Goal: Task Accomplishment & Management: Use online tool/utility

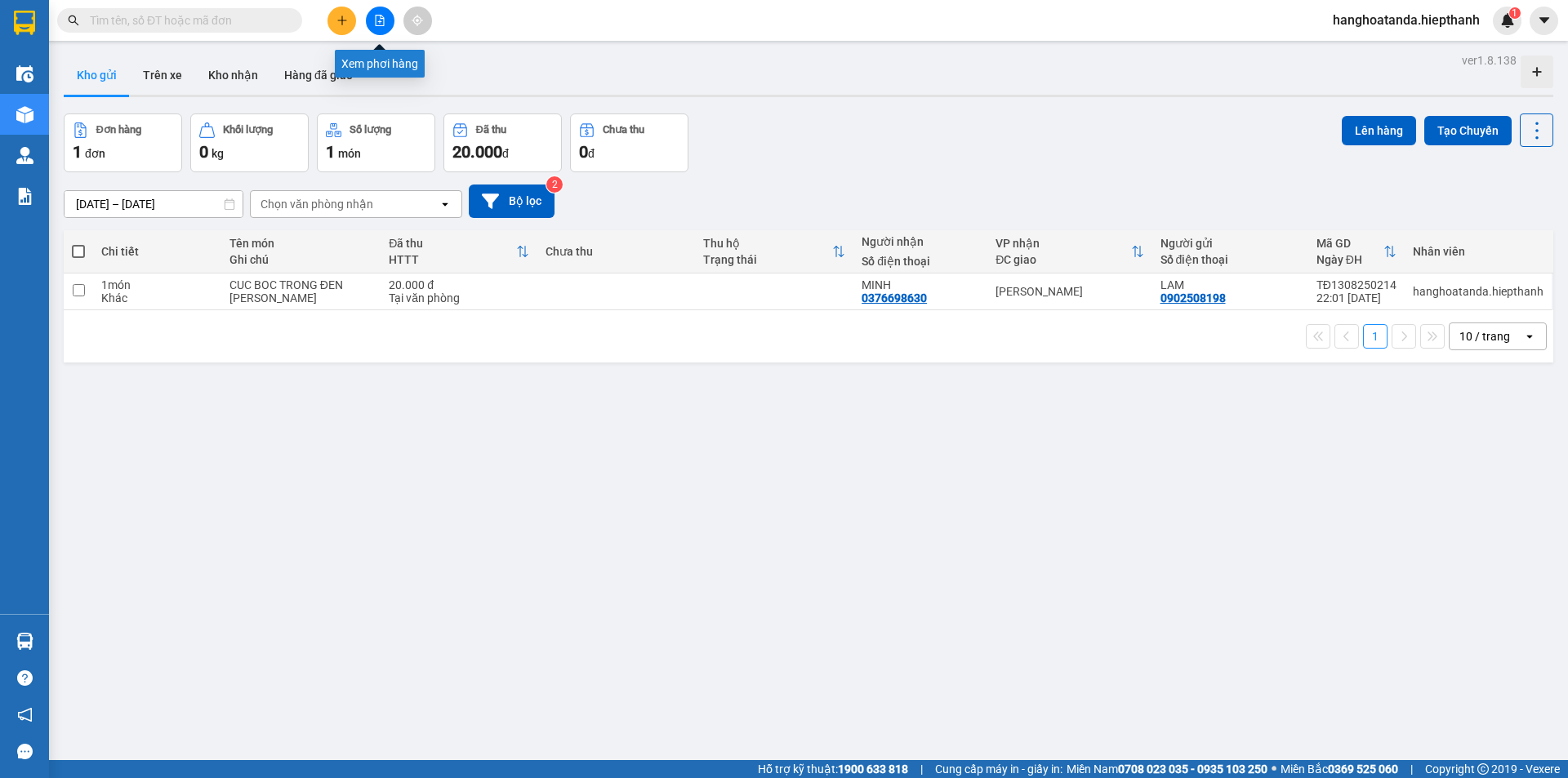
click at [376, 17] on icon "file-add" at bounding box center [380, 20] width 9 height 11
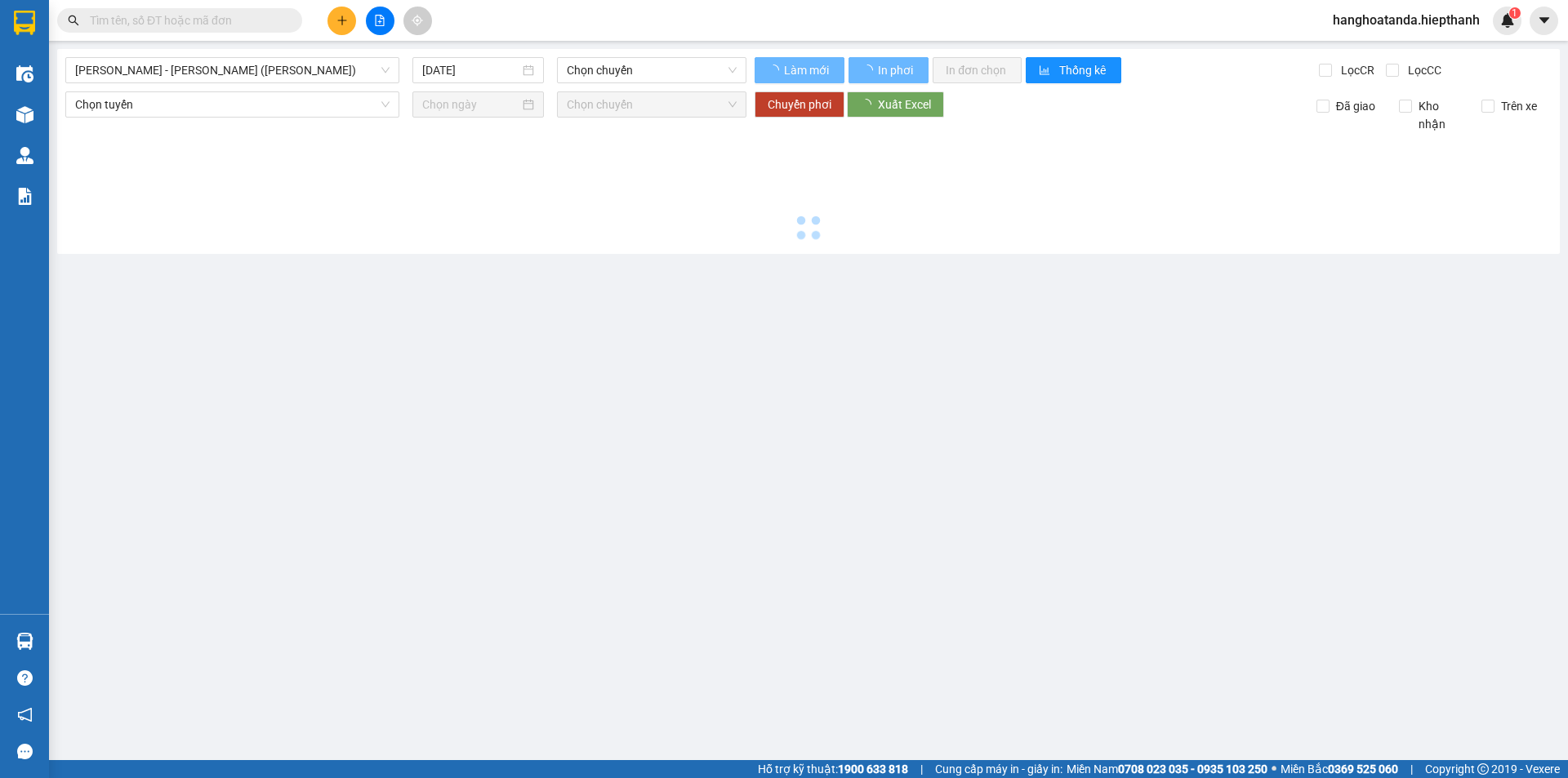
type input "[DATE]"
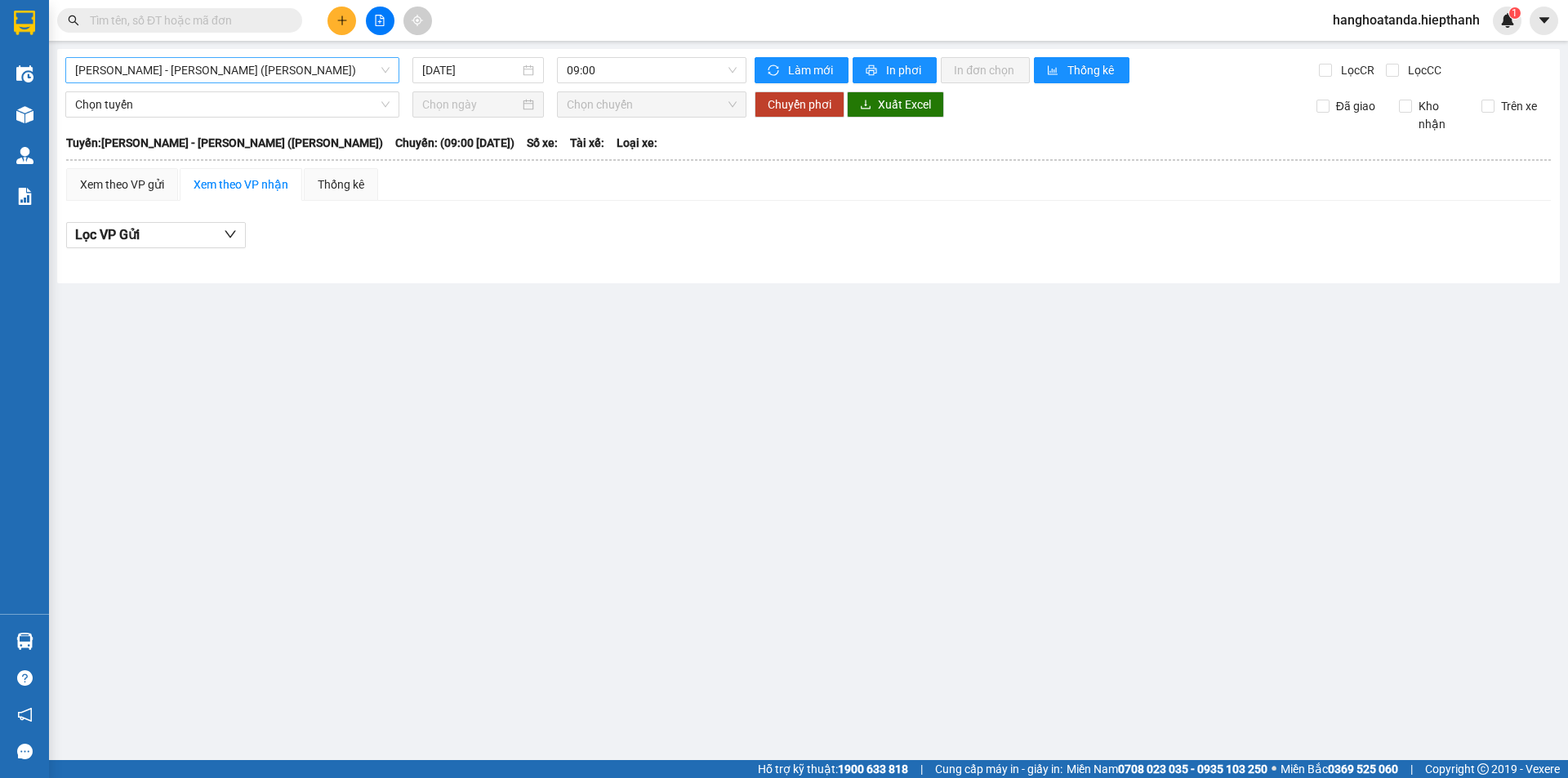
click at [264, 66] on span "[PERSON_NAME] - [PERSON_NAME] ([PERSON_NAME])" at bounding box center [232, 70] width 314 height 25
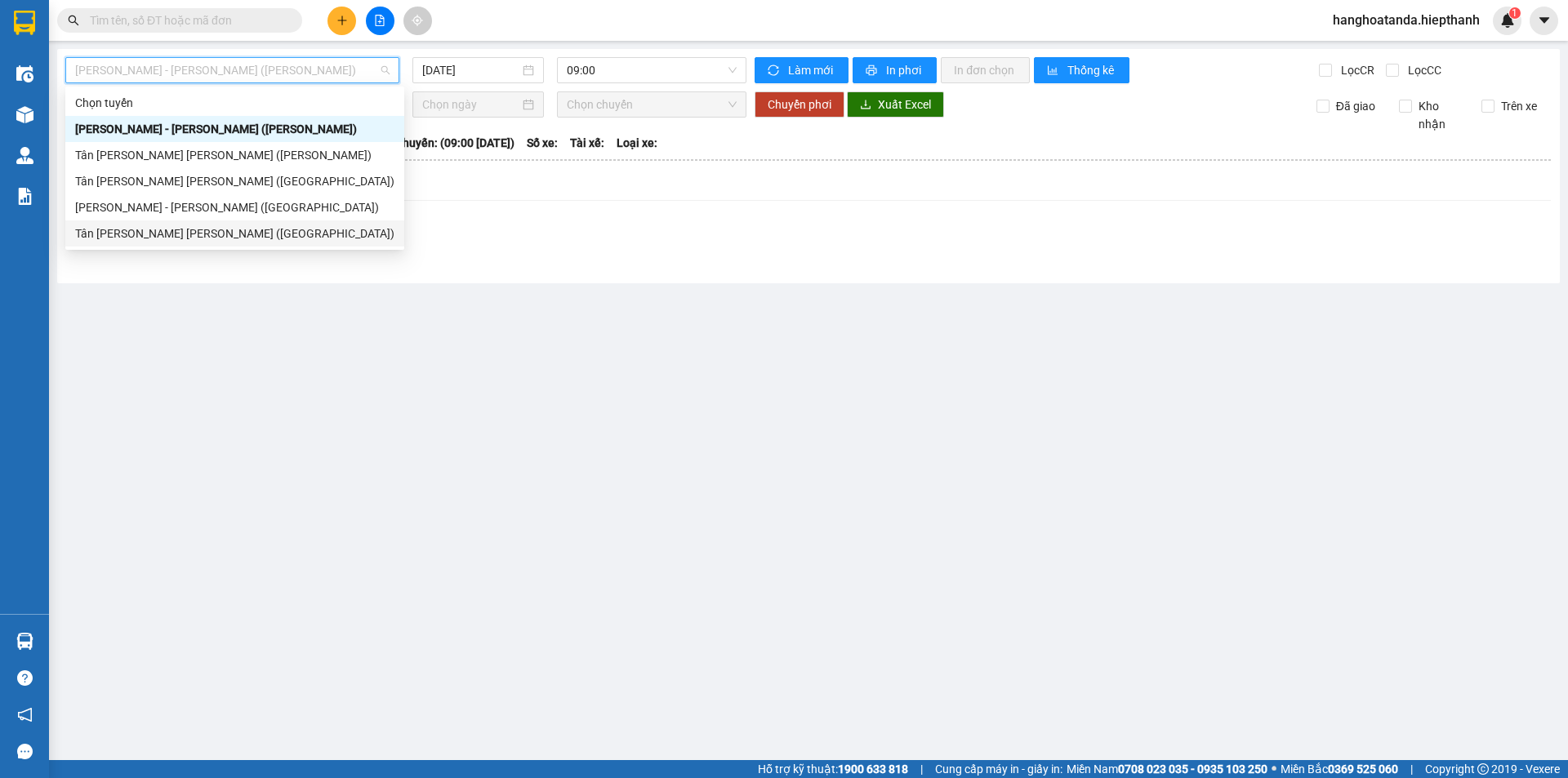
click at [215, 229] on div "Tân [PERSON_NAME] [PERSON_NAME] ([GEOGRAPHIC_DATA])" at bounding box center [235, 234] width 319 height 18
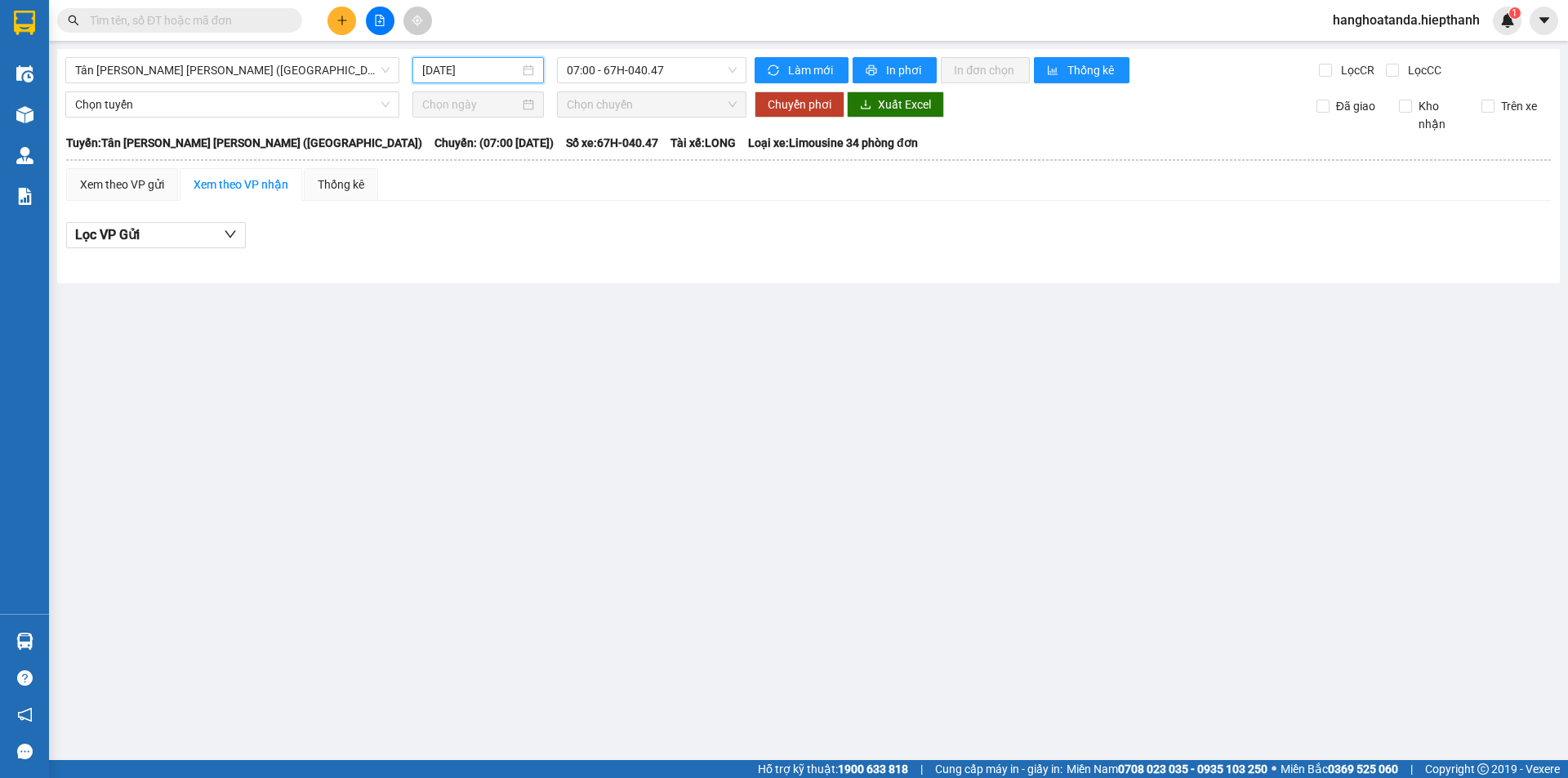
click at [491, 70] on input "14/08/2025" at bounding box center [471, 71] width 98 height 18
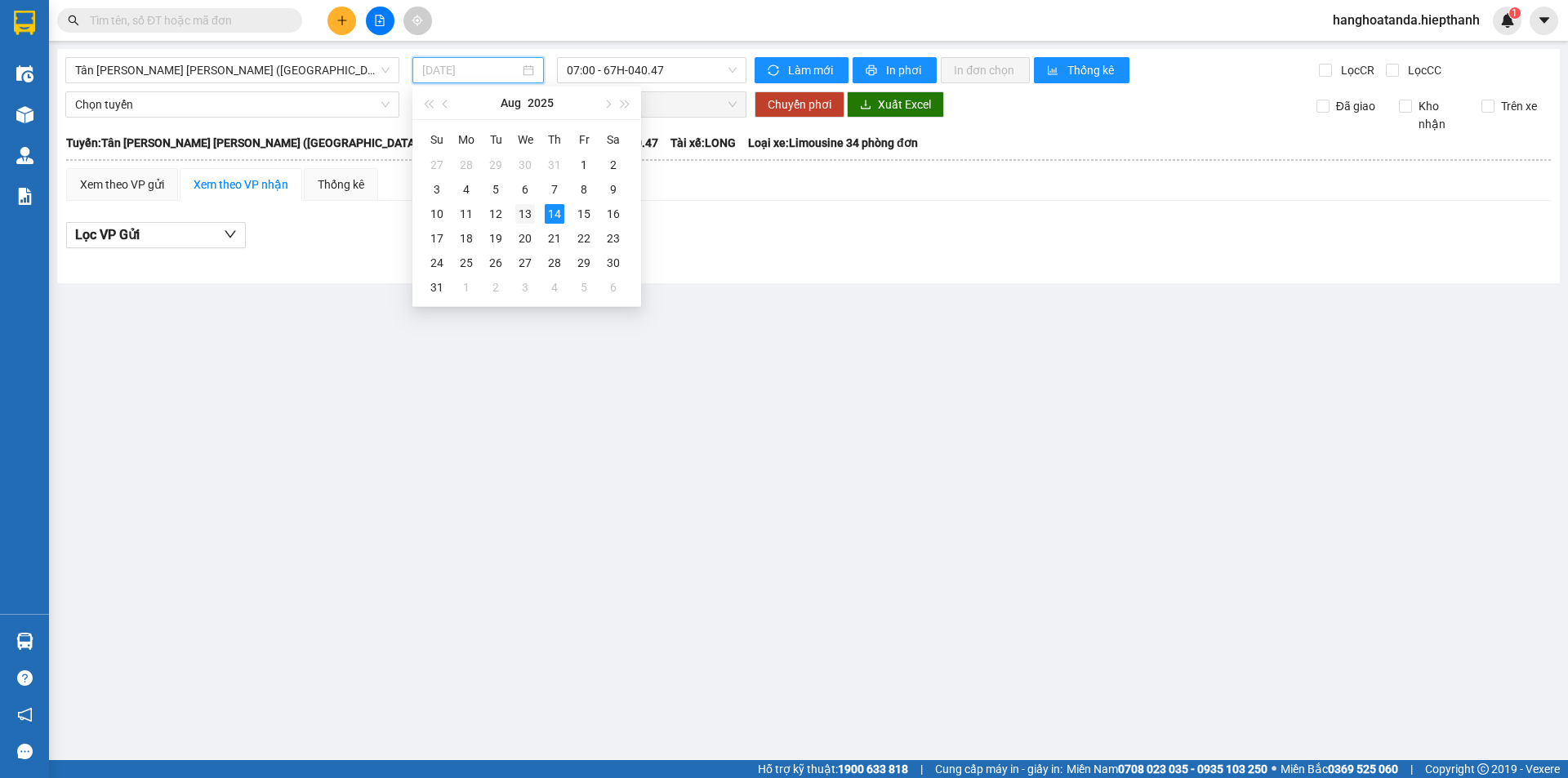
click at [526, 207] on div "13" at bounding box center [525, 214] width 19 height 19
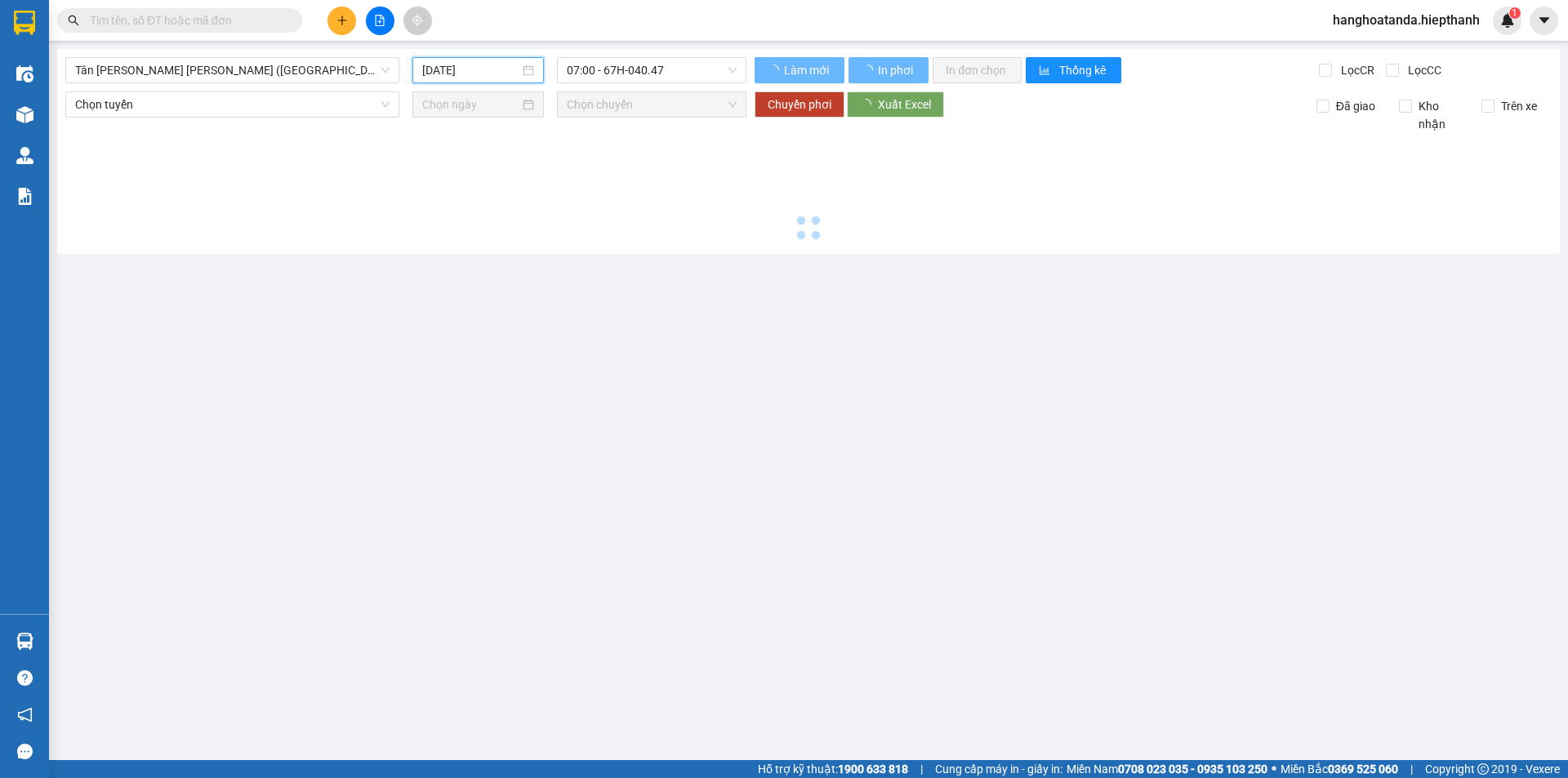
type input "13/08/2025"
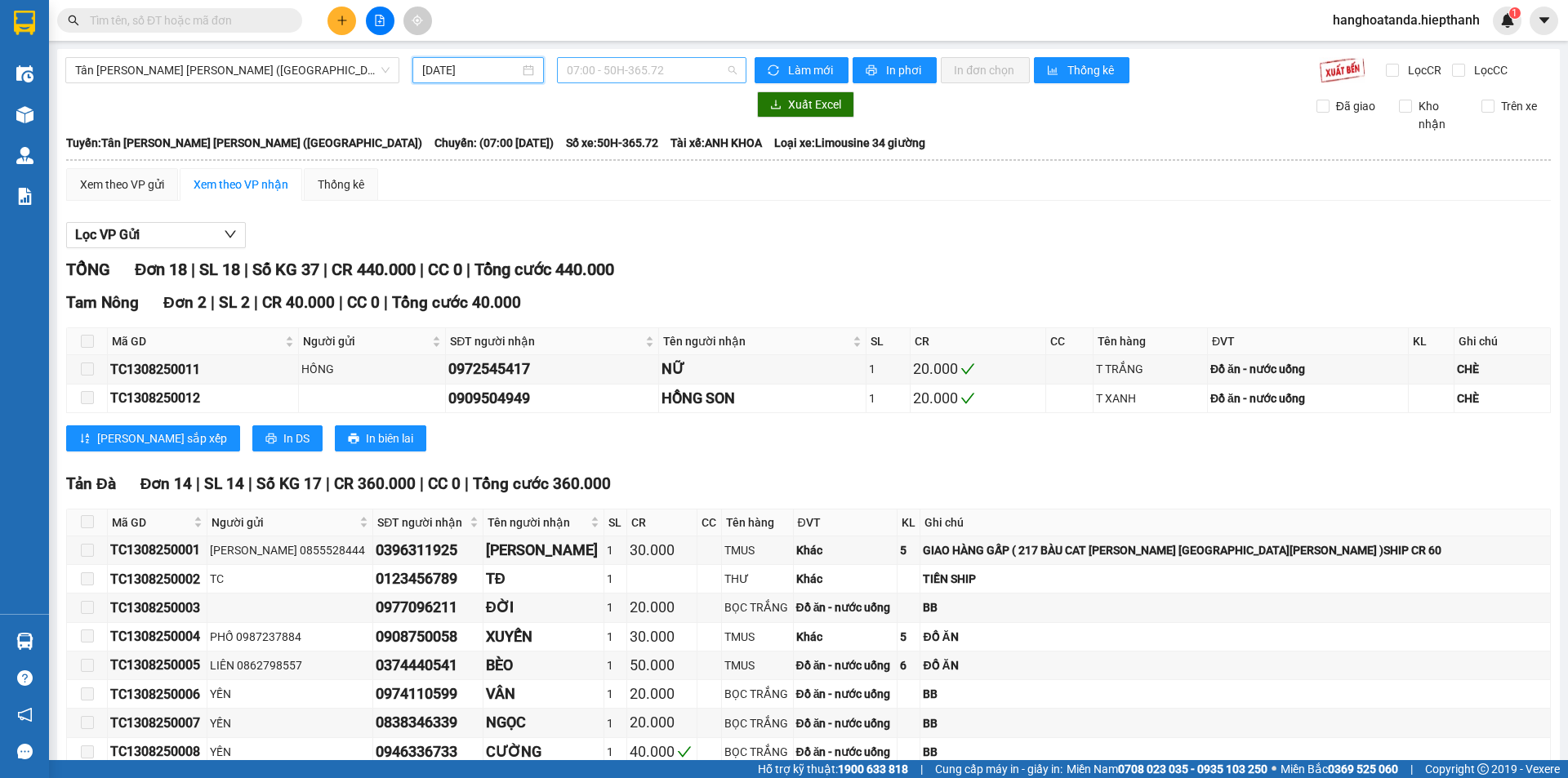
click at [654, 66] on span "07:00 - 50H-365.72" at bounding box center [652, 70] width 169 height 25
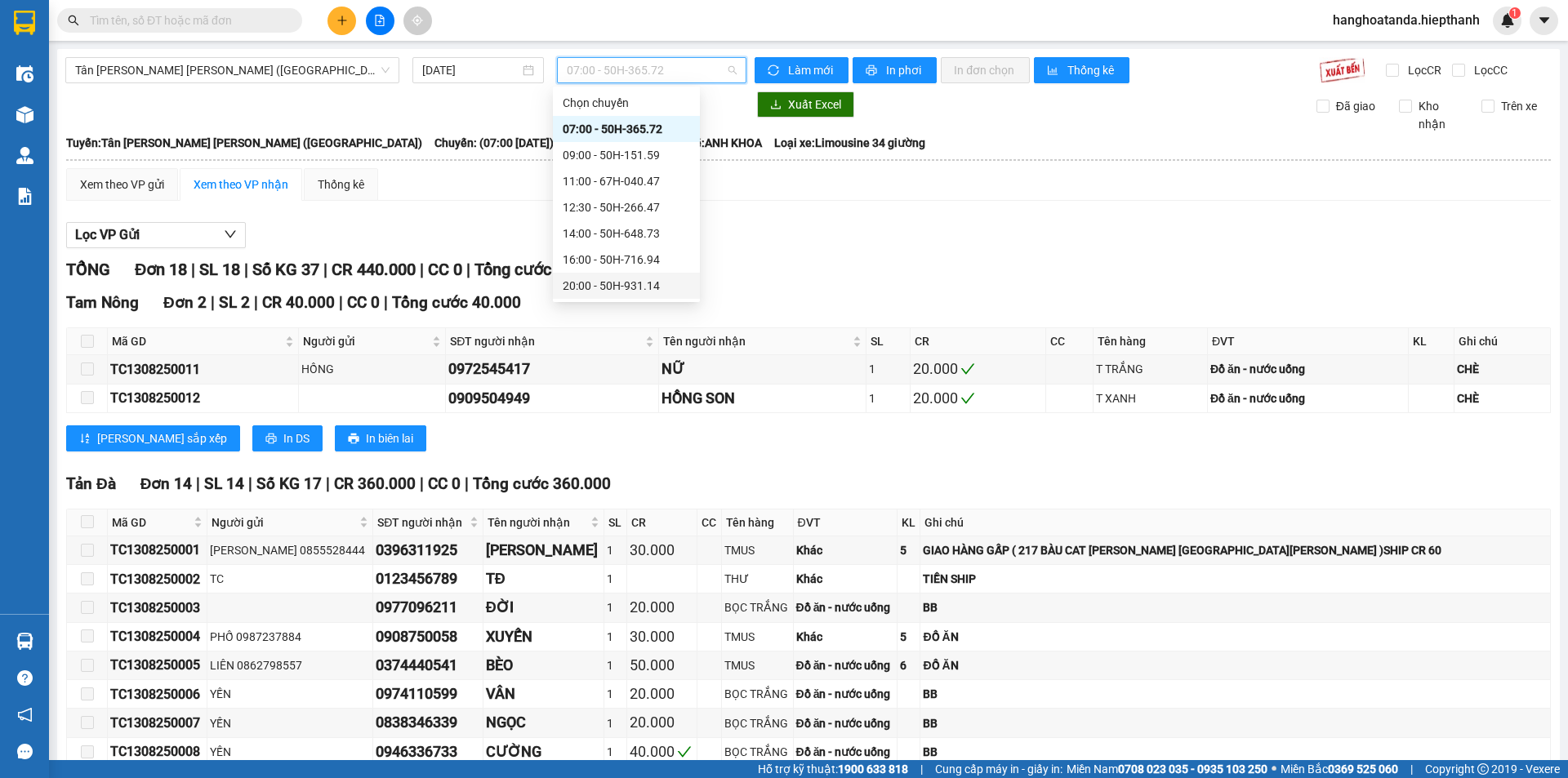
click at [624, 282] on div "20:00 - 50H-931.14" at bounding box center [626, 286] width 127 height 18
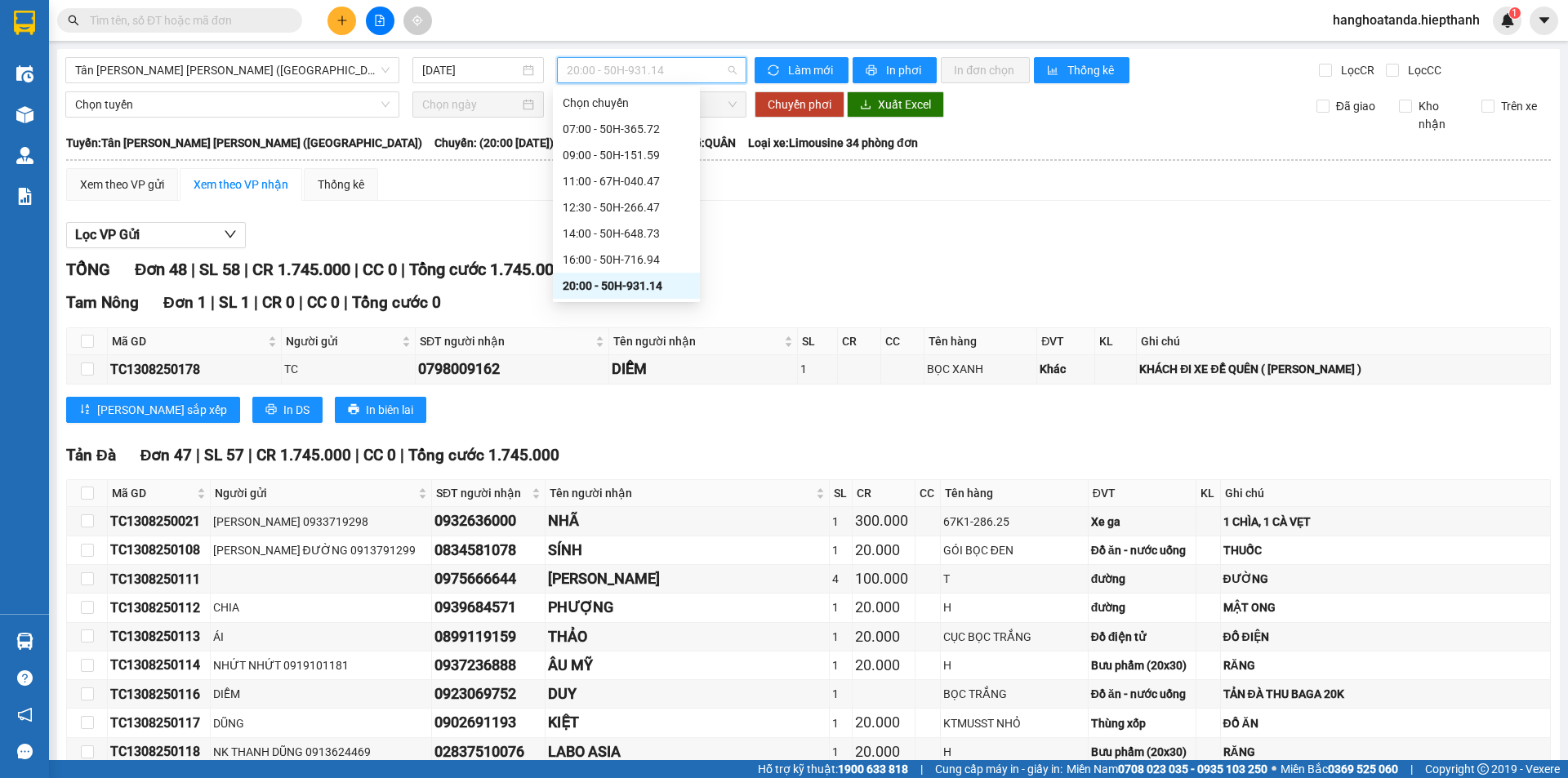
click at [657, 67] on span "20:00 - 50H-931.14" at bounding box center [652, 70] width 169 height 25
click at [621, 203] on div "22:00 - 67B-017.05" at bounding box center [626, 208] width 127 height 18
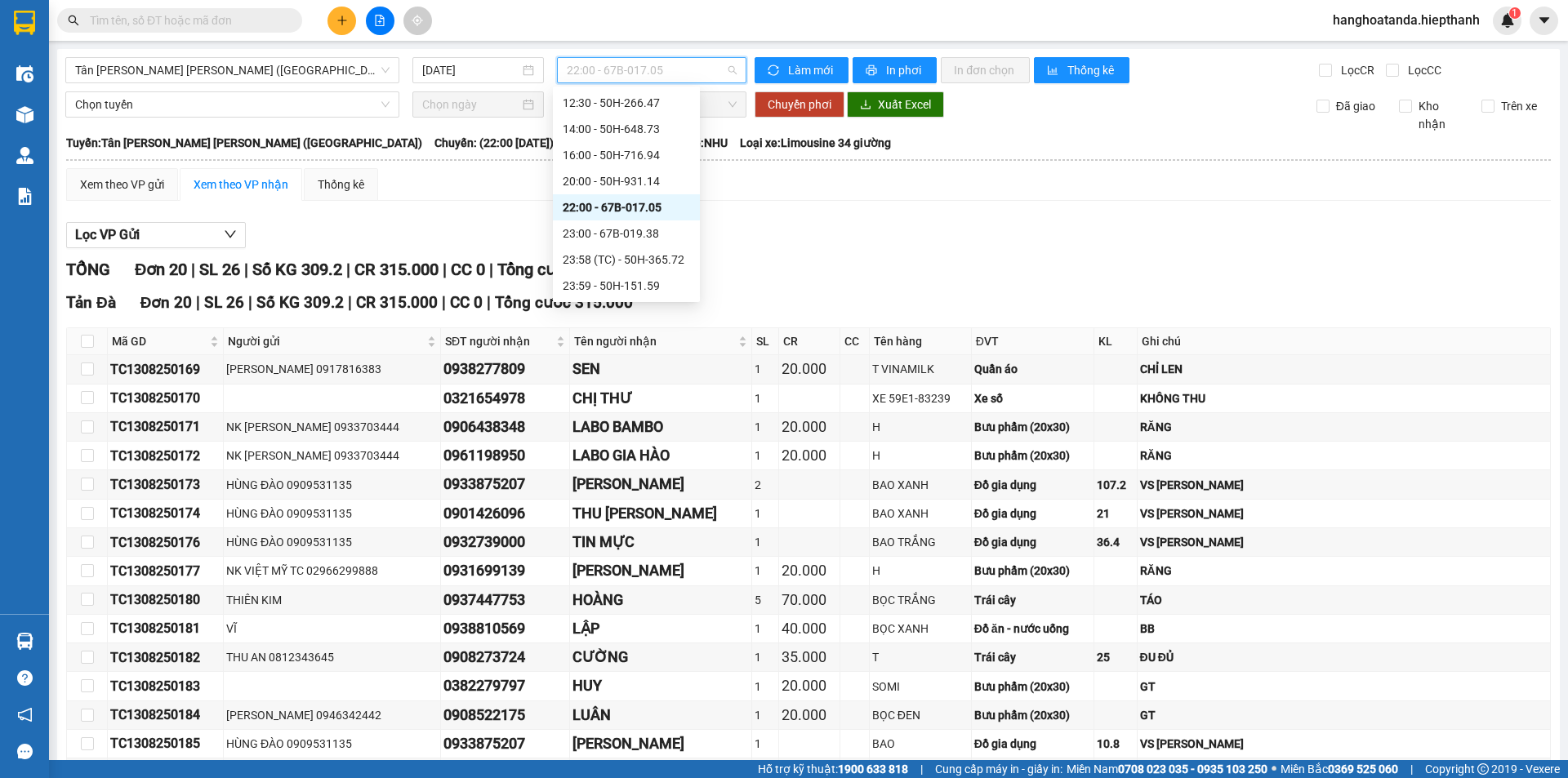
click at [640, 71] on span "22:00 - 67B-017.05" at bounding box center [652, 70] width 169 height 25
click at [633, 179] on div "20:00 - 50H-931.14" at bounding box center [626, 181] width 127 height 18
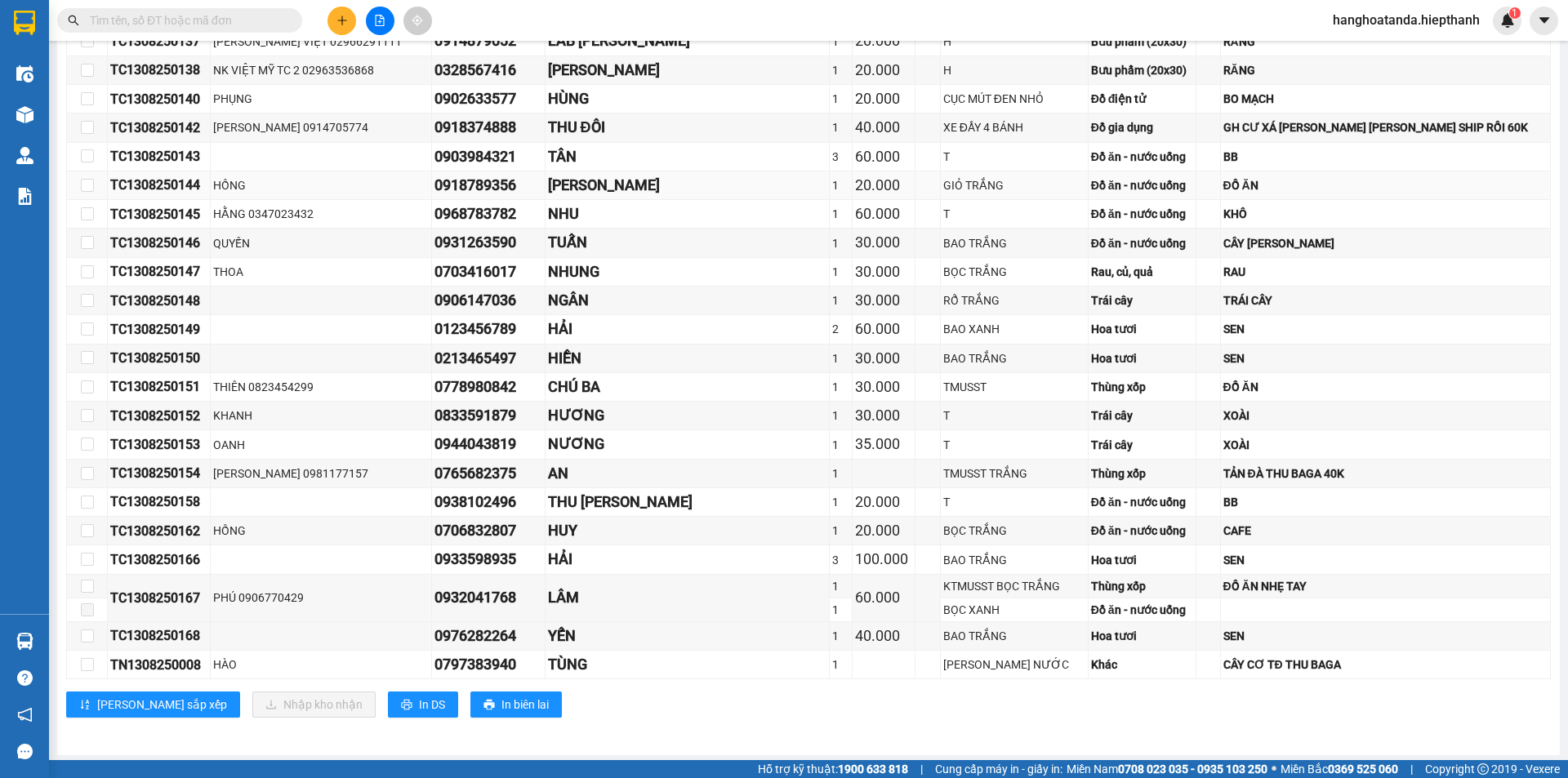
scroll to position [1203, 0]
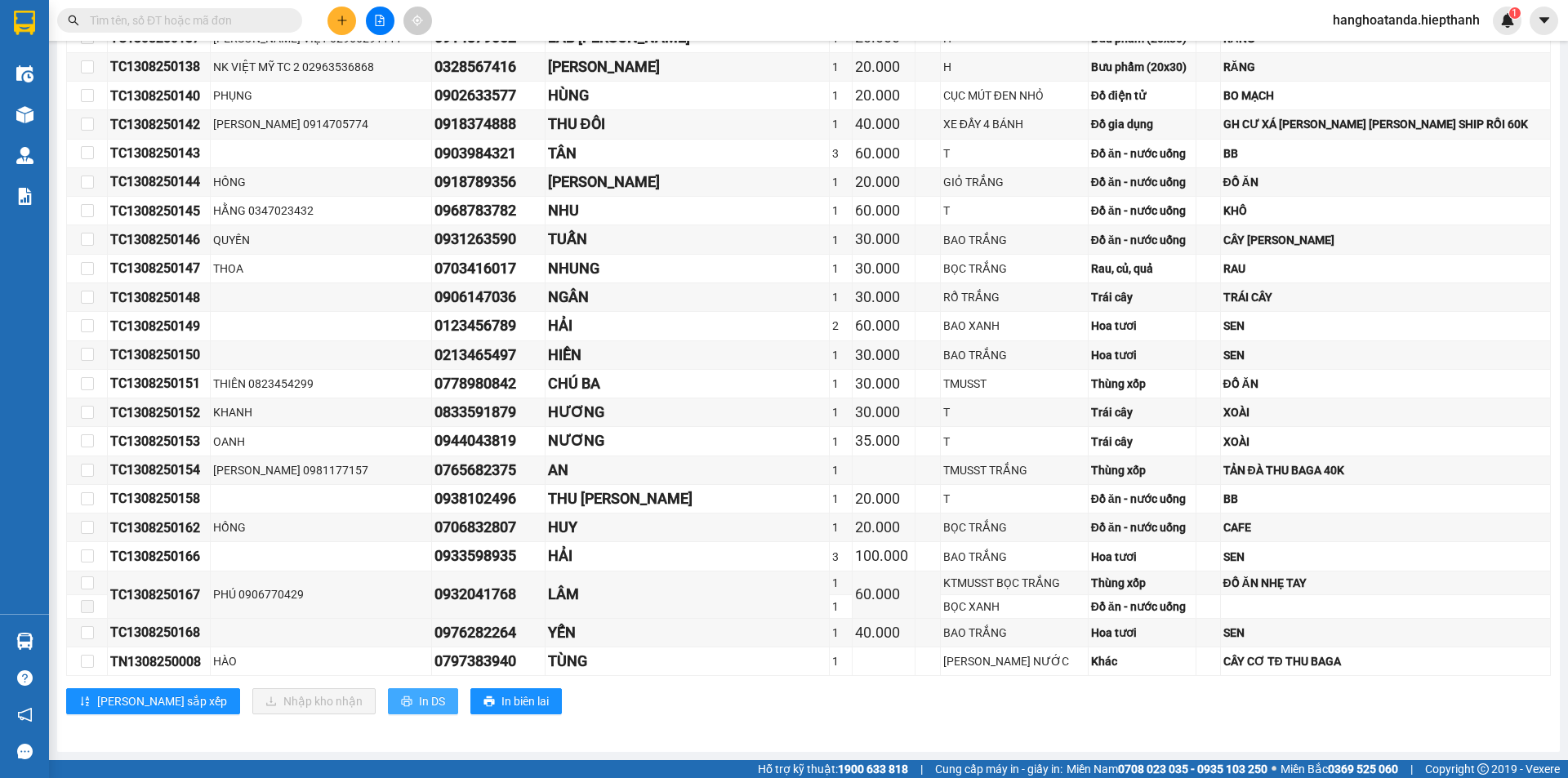
click at [419, 698] on span "In DS" at bounding box center [432, 702] width 26 height 18
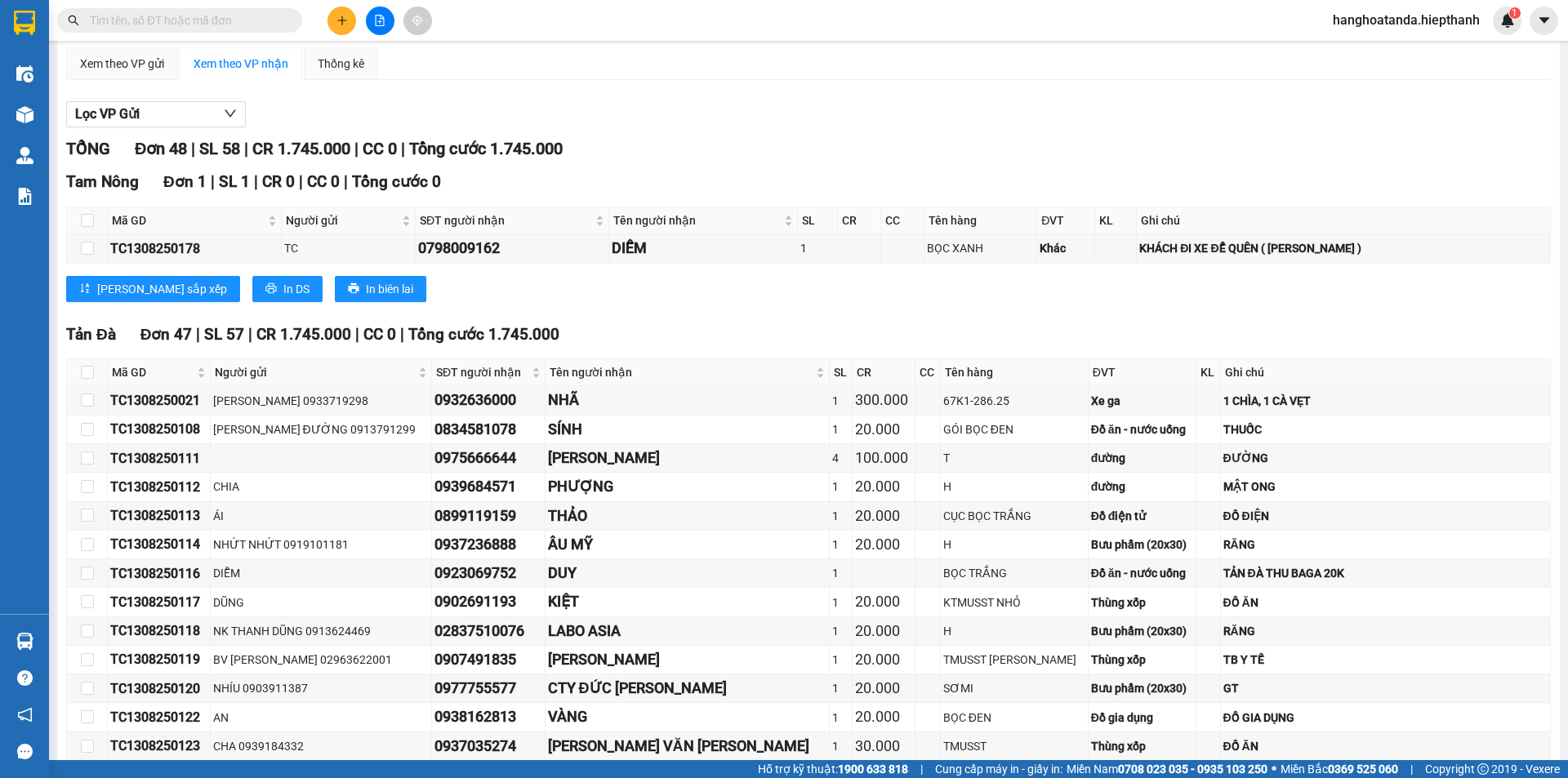
scroll to position [0, 0]
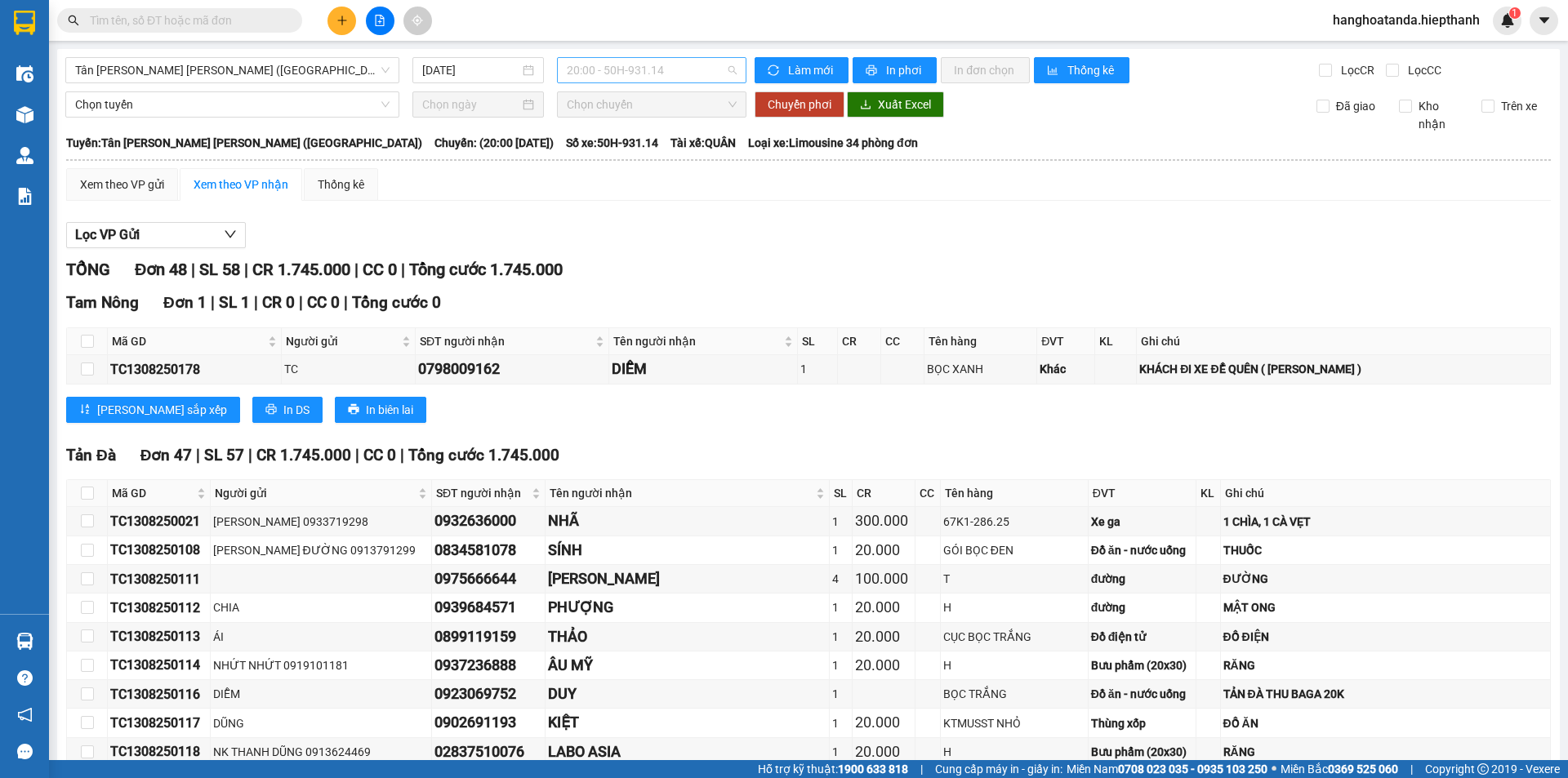
click at [640, 75] on span "20:00 - 50H-931.14" at bounding box center [652, 70] width 169 height 25
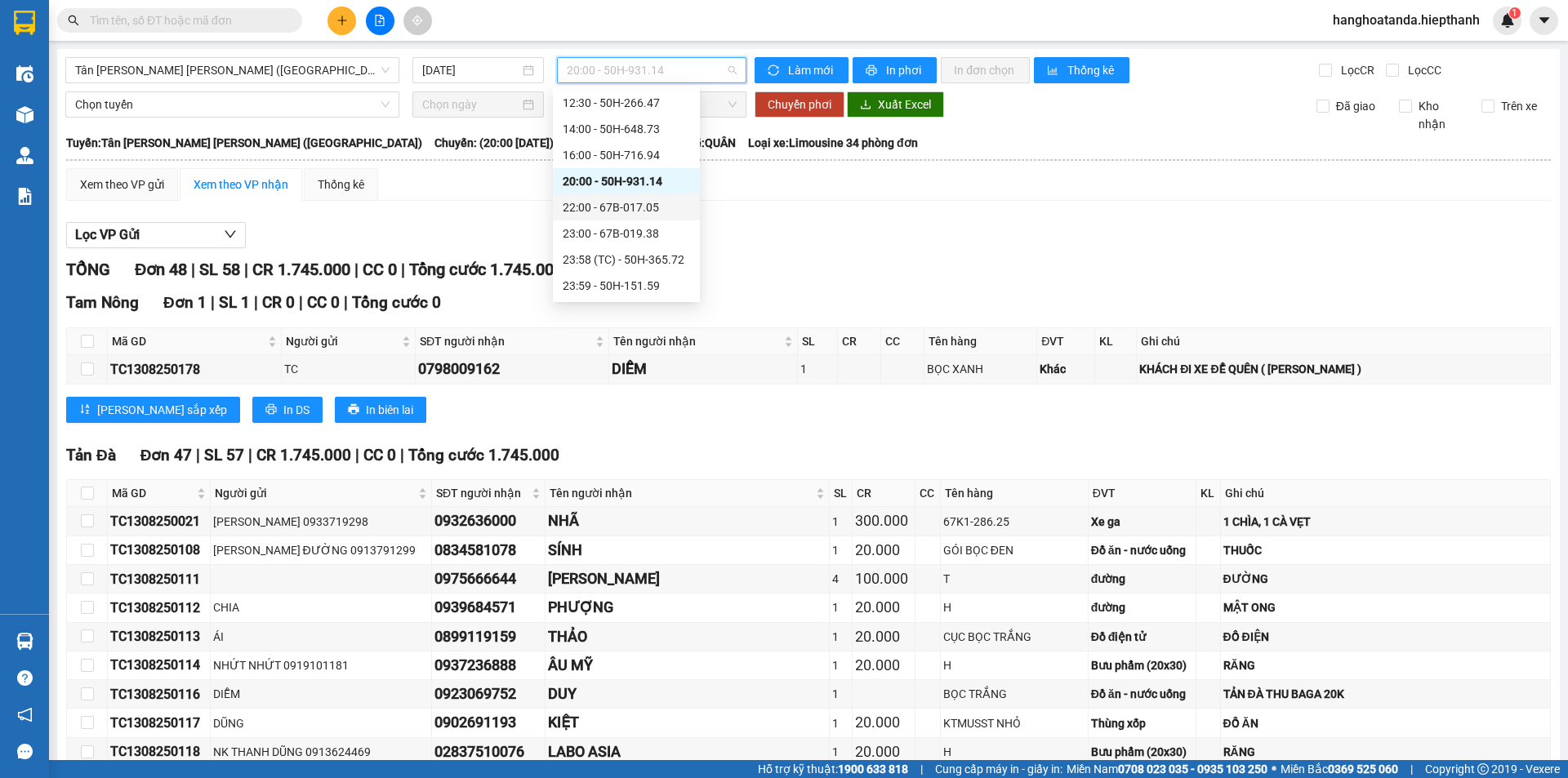
click at [627, 203] on div "22:00 - 67B-017.05" at bounding box center [626, 208] width 127 height 18
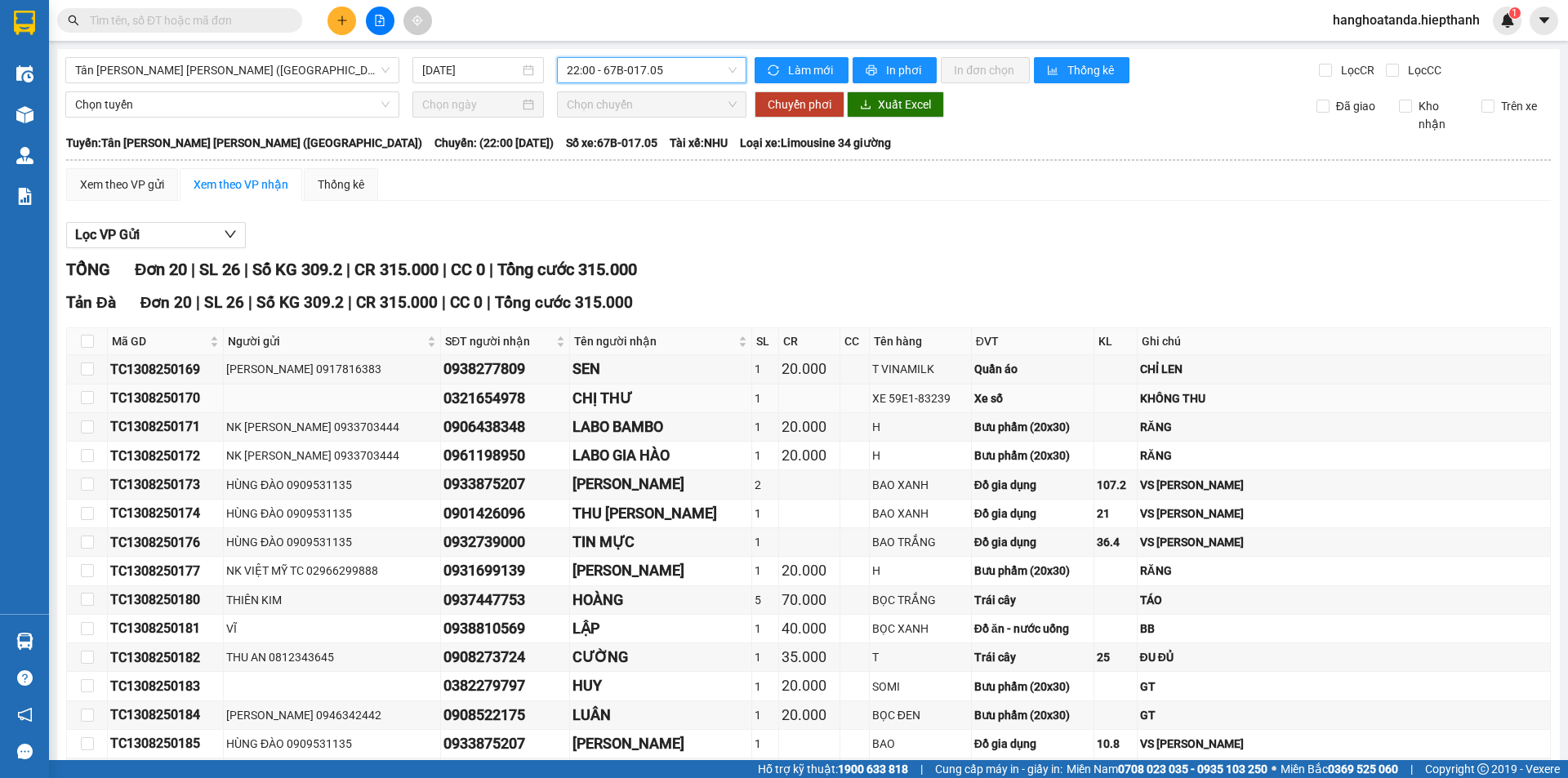
click at [845, 389] on td at bounding box center [854, 399] width 29 height 29
click at [841, 459] on td at bounding box center [854, 456] width 29 height 29
drag, startPoint x: 830, startPoint y: 512, endPoint x: 835, endPoint y: 520, distance: 9.4
click at [841, 520] on td at bounding box center [854, 514] width 29 height 29
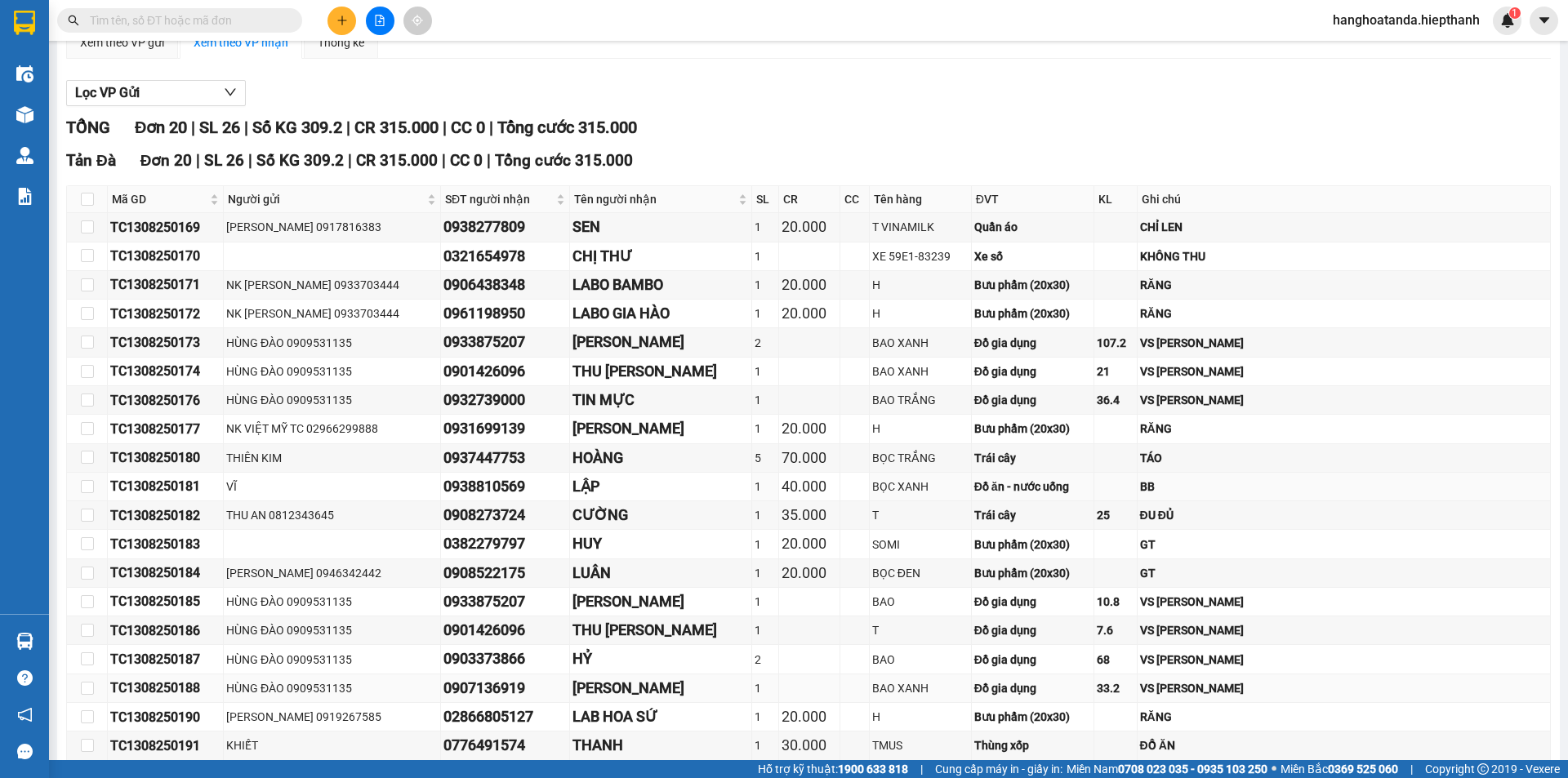
scroll to position [256, 0]
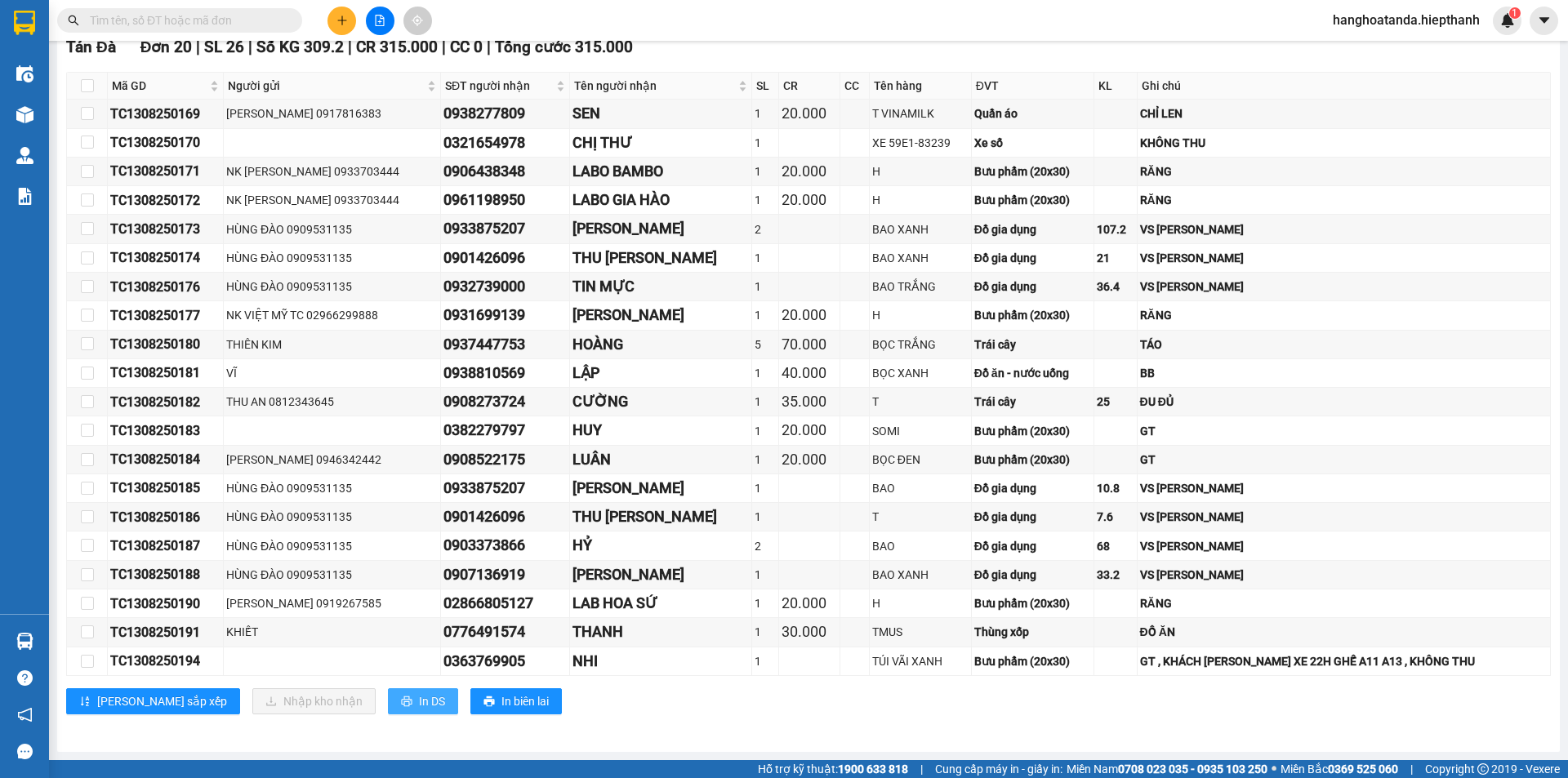
click at [419, 693] on span "In DS" at bounding box center [432, 702] width 26 height 18
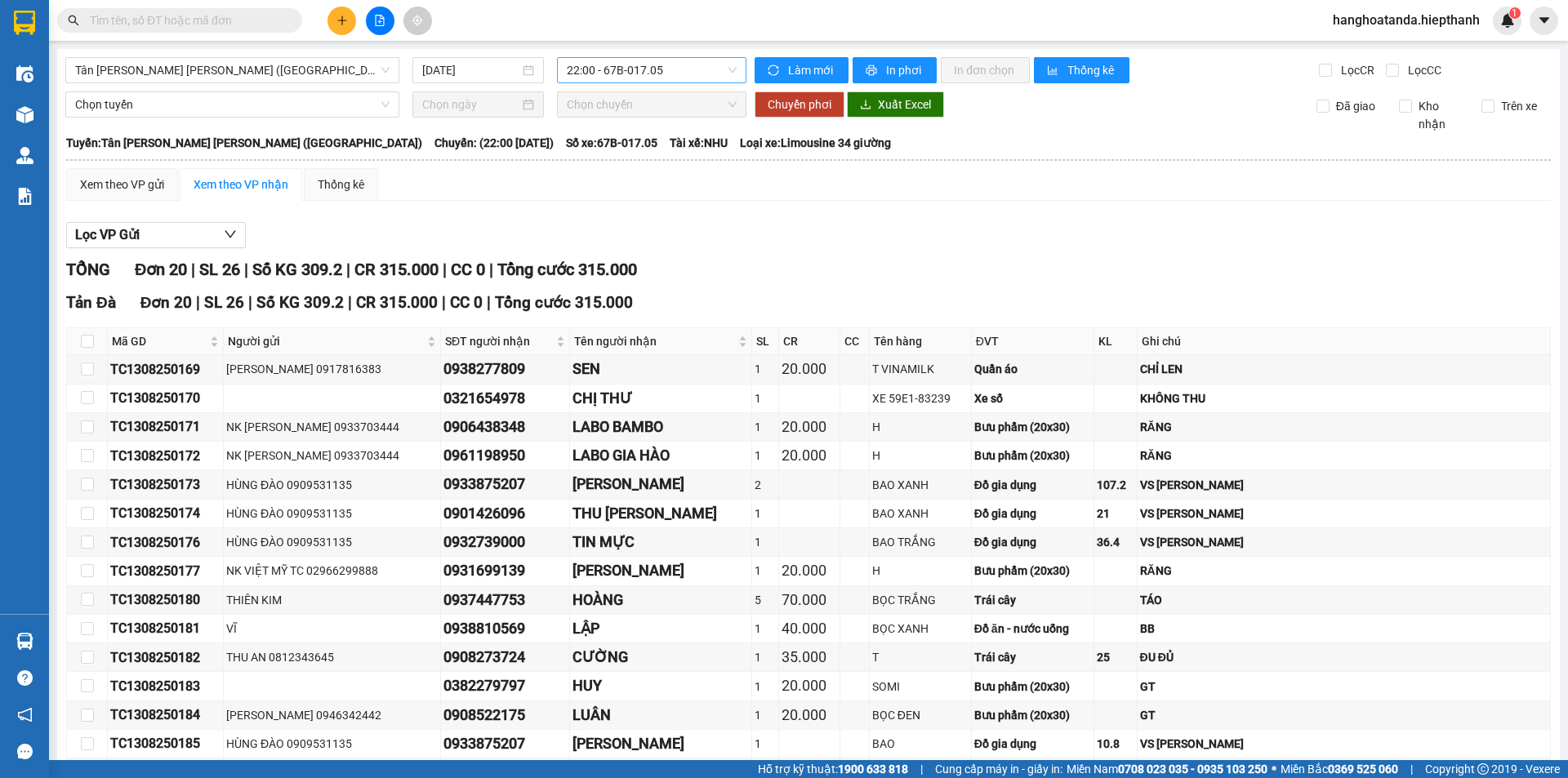
click at [645, 70] on span "22:00 - 67B-017.05" at bounding box center [652, 70] width 169 height 25
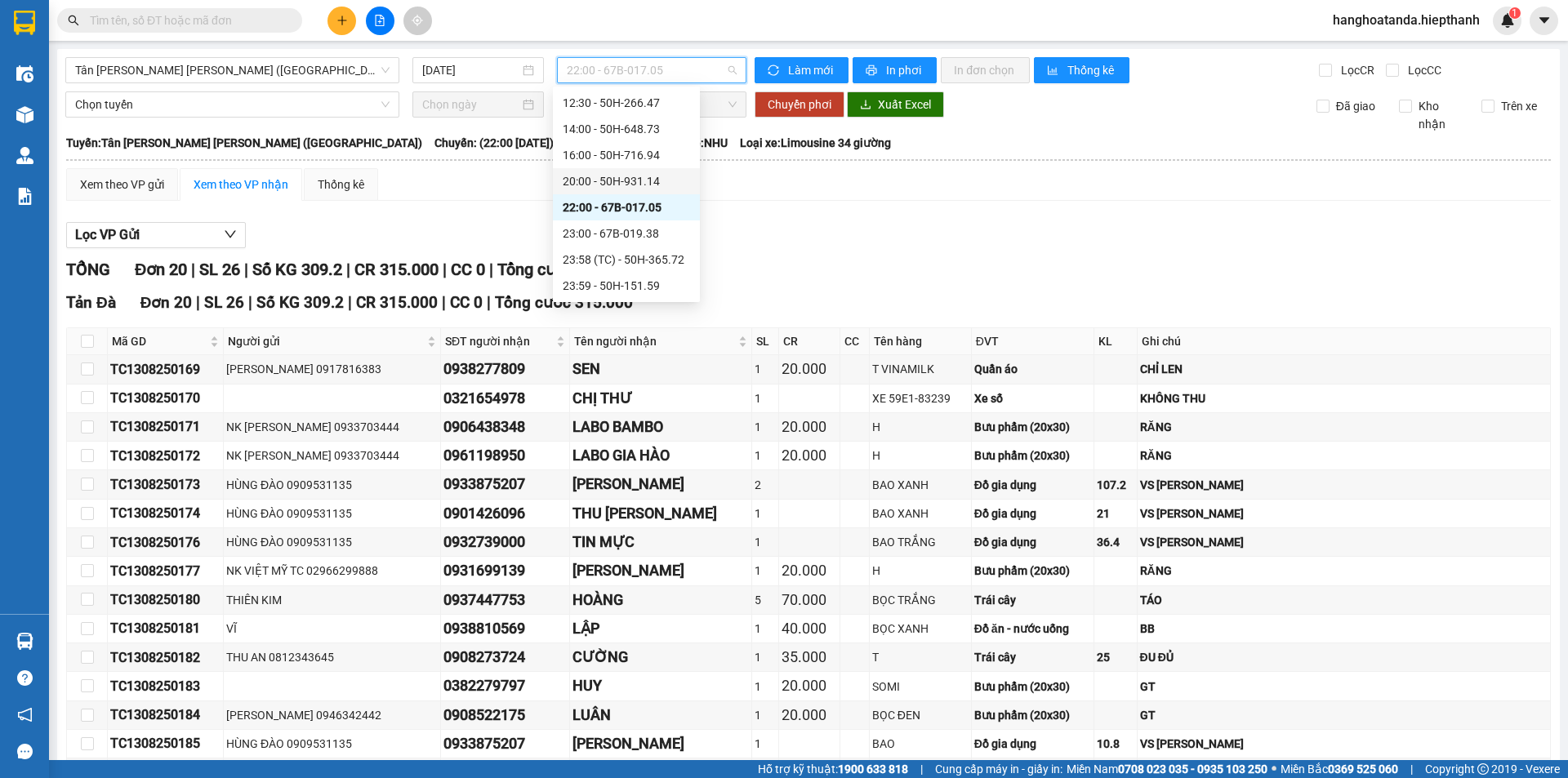
click at [630, 176] on div "20:00 - 50H-931.14" at bounding box center [626, 181] width 127 height 18
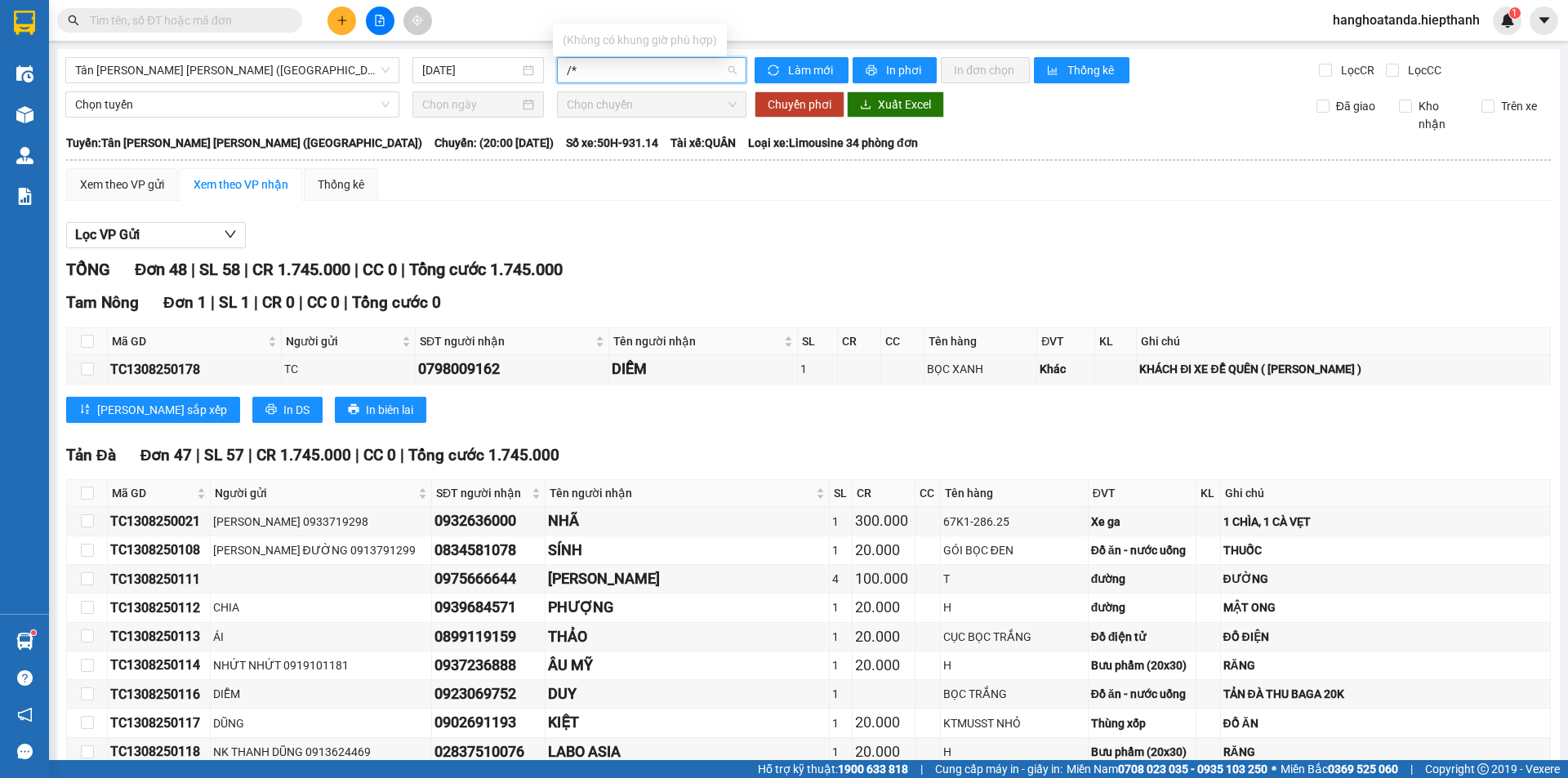
type input "/*"
